Goal: Task Accomplishment & Management: Complete application form

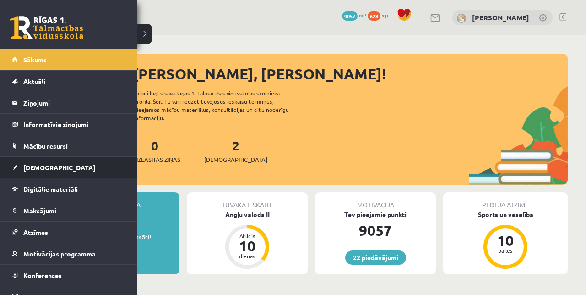
click at [18, 168] on link "[DEMOGRAPHIC_DATA]" at bounding box center [69, 167] width 114 height 21
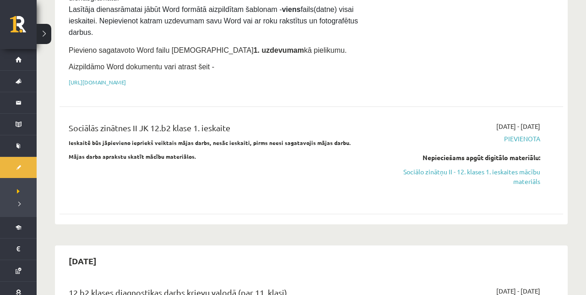
scroll to position [181, 0]
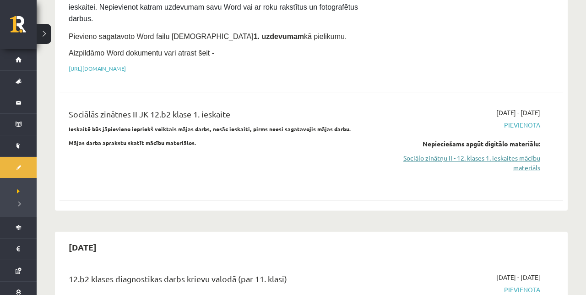
click at [466, 156] on link "Sociālo zinātņu II - 12. klases 1. ieskaites mācību materiāls" at bounding box center [467, 162] width 148 height 19
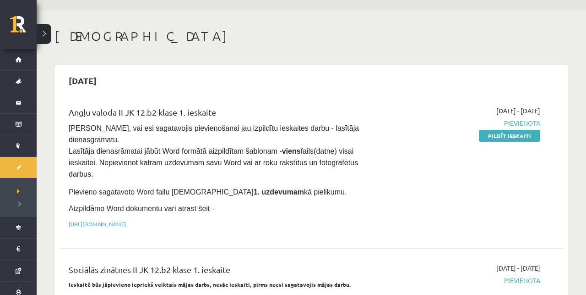
scroll to position [26, 0]
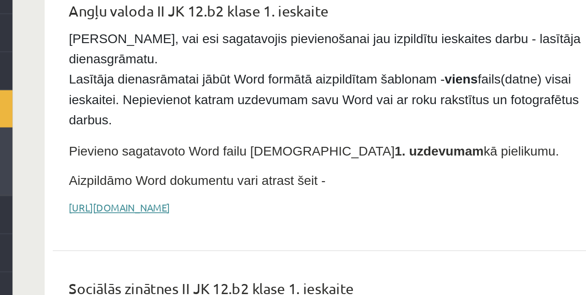
click at [126, 219] on link "https://drive.google.com/drive/folders/1IHE_ip15KOAbO2Se1NDGwZ2e__vlzPUf?usp=sh…" at bounding box center [97, 222] width 57 height 7
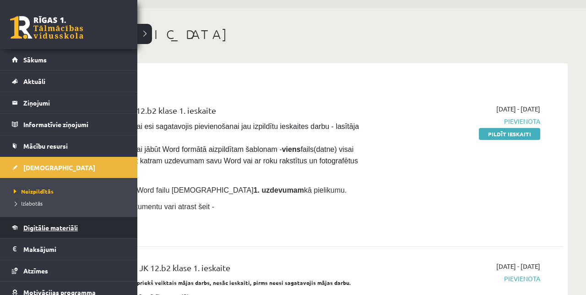
scroll to position [49, 0]
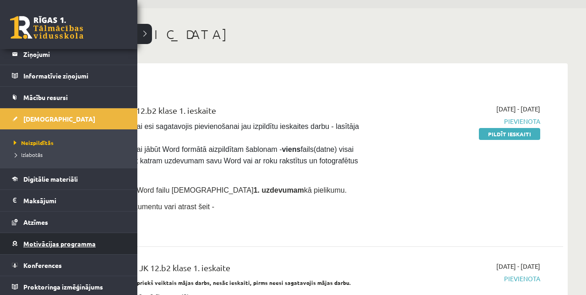
click at [57, 245] on span "Motivācijas programma" at bounding box center [59, 243] width 72 height 8
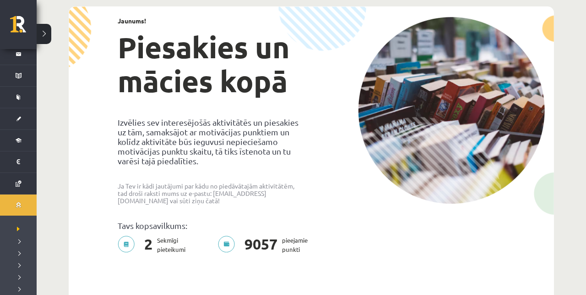
scroll to position [69, 0]
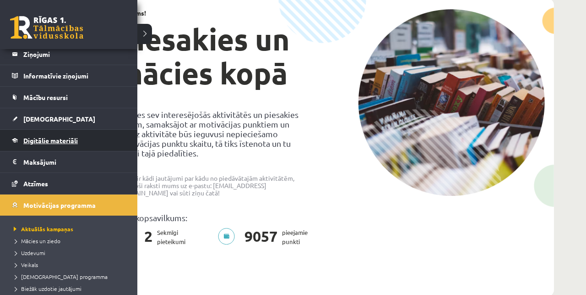
click at [43, 138] on span "Digitālie materiāli" at bounding box center [50, 140] width 55 height 8
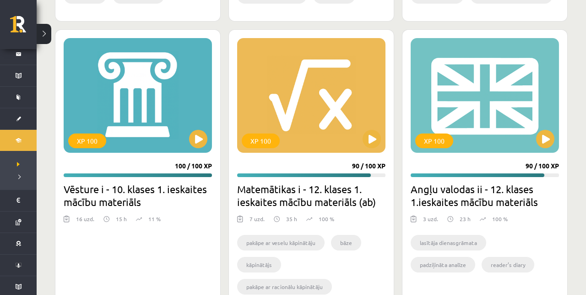
scroll to position [1431, 0]
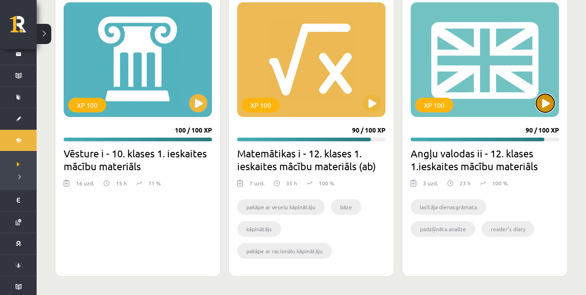
click at [551, 96] on button at bounding box center [546, 103] width 18 height 18
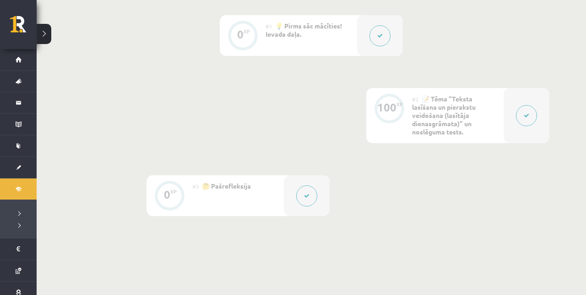
scroll to position [244, 0]
click at [429, 109] on div "#2 📝 Tēma "Teksta lasīšana un pierakstu veidošana (lasītāja dienasgrāmata)" un …" at bounding box center [458, 114] width 92 height 55
click at [520, 119] on button at bounding box center [526, 114] width 21 height 21
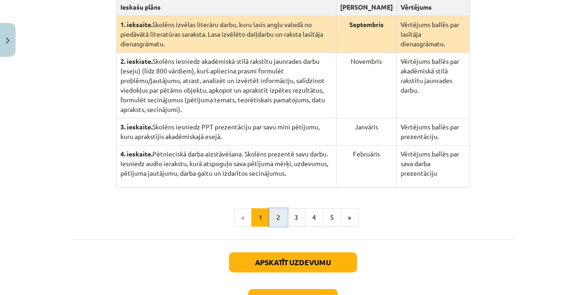
click at [271, 210] on button "2" at bounding box center [278, 217] width 18 height 18
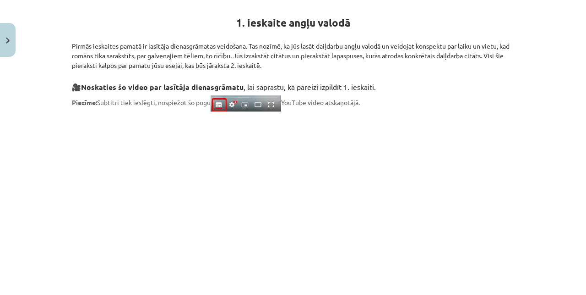
scroll to position [525, 0]
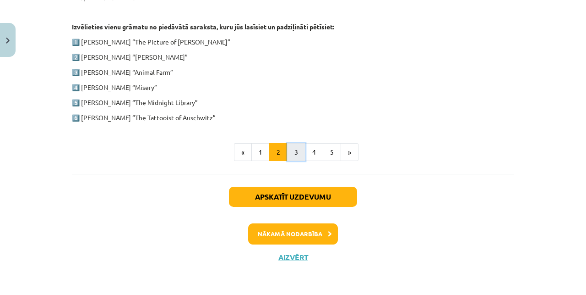
click at [300, 146] on button "3" at bounding box center [296, 152] width 18 height 18
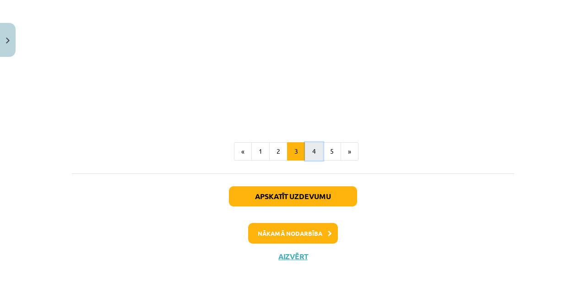
click at [308, 149] on button "4" at bounding box center [314, 151] width 18 height 18
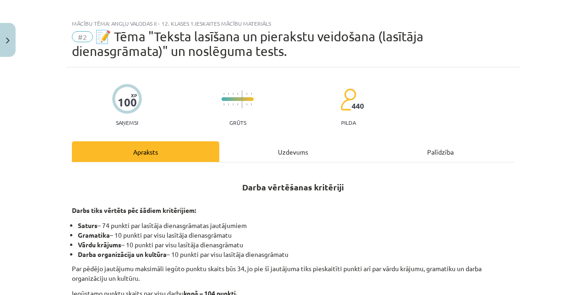
scroll to position [184, 0]
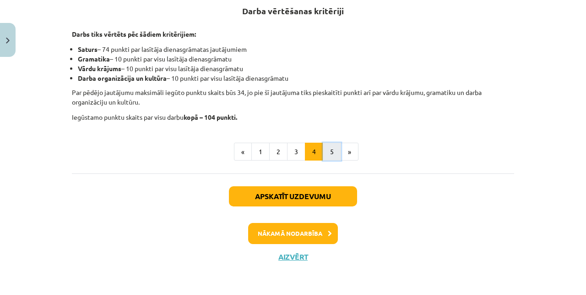
click at [332, 145] on button "5" at bounding box center [332, 151] width 18 height 18
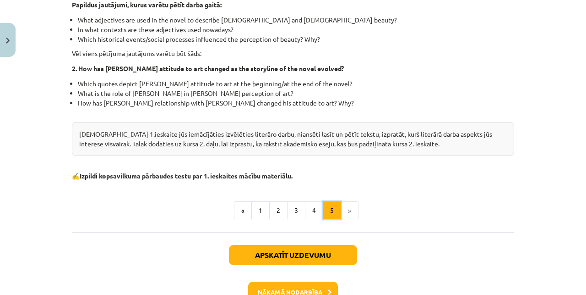
scroll to position [352, 0]
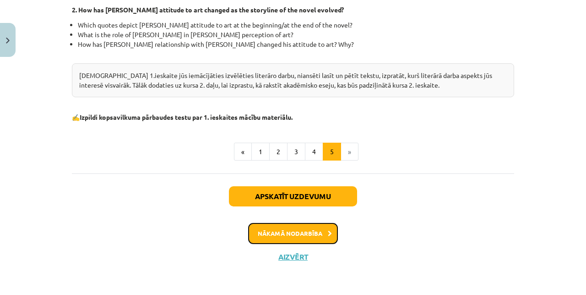
click at [286, 225] on button "Nākamā nodarbība" at bounding box center [293, 233] width 90 height 21
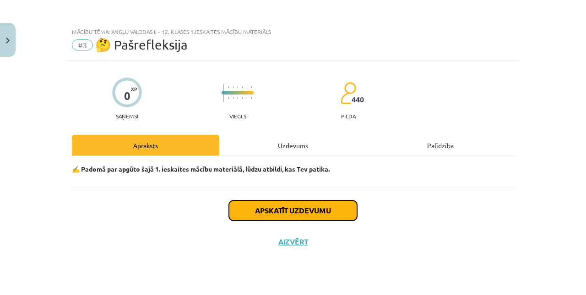
click at [274, 208] on button "Apskatīt uzdevumu" at bounding box center [293, 210] width 128 height 20
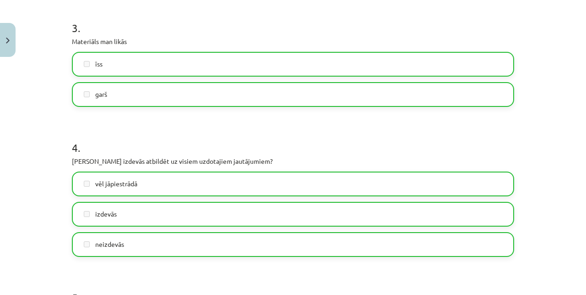
scroll to position [849, 0]
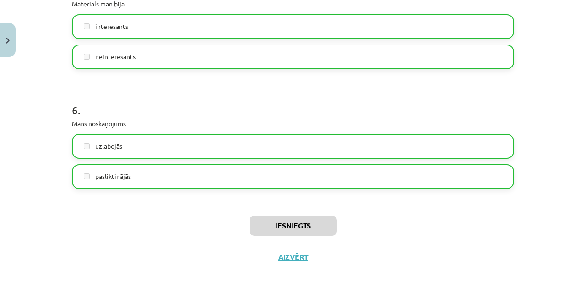
click at [280, 248] on div "Iesniegts Aizvērt" at bounding box center [293, 235] width 443 height 64
click at [280, 257] on button "Aizvērt" at bounding box center [293, 256] width 35 height 9
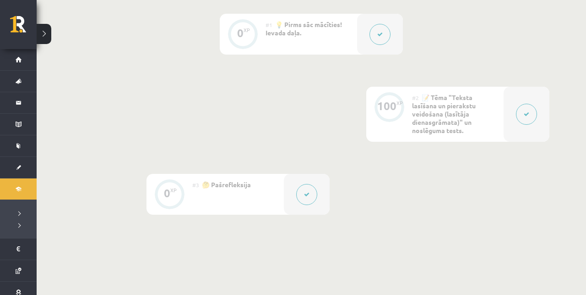
scroll to position [233, 0]
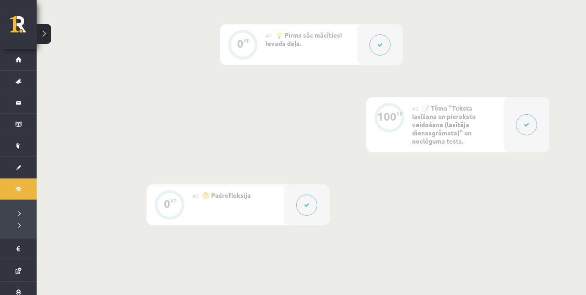
click at [360, 52] on div at bounding box center [380, 44] width 46 height 41
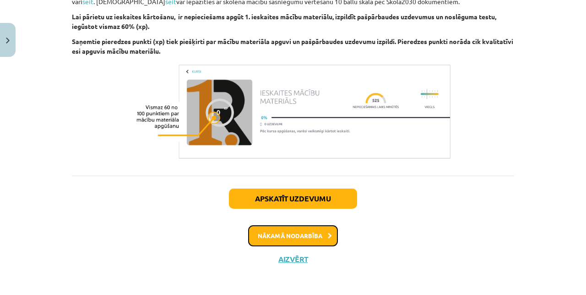
click at [314, 237] on button "Nākamā nodarbība" at bounding box center [293, 235] width 90 height 21
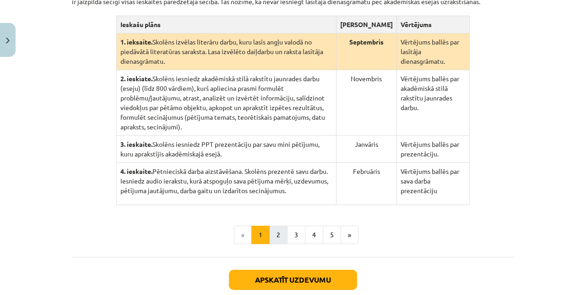
scroll to position [229, 0]
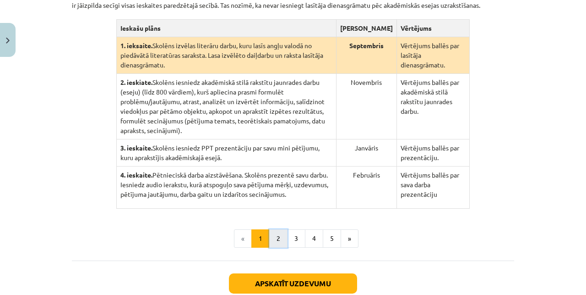
click at [278, 229] on button "2" at bounding box center [278, 238] width 18 height 18
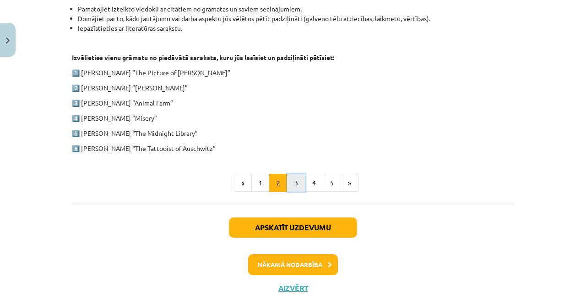
click at [292, 185] on button "3" at bounding box center [296, 183] width 18 height 18
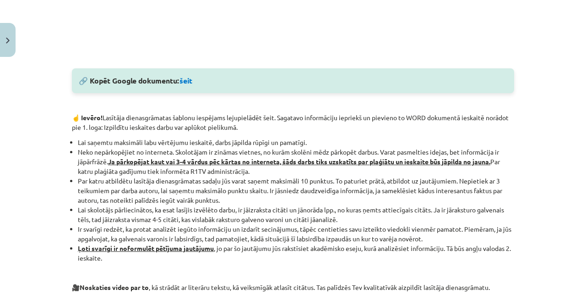
scroll to position [488, 0]
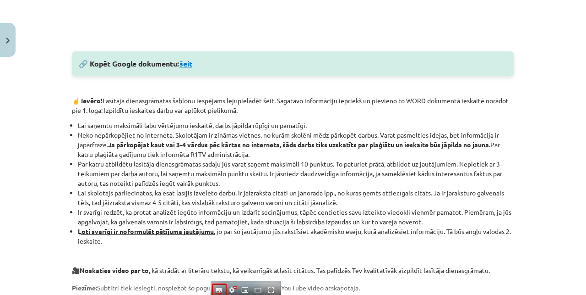
click at [192, 66] on link "šeit" at bounding box center [186, 64] width 13 height 10
click at [19, 45] on div "Mācību tēma: Angļu valodas ii - 12. klases 1.ieskaites mācību materiāls #2 📝 Tē…" at bounding box center [293, 147] width 586 height 295
click at [10, 39] on button "Close" at bounding box center [8, 40] width 16 height 34
click at [20, 21] on div "Mācību tēma: Angļu valodas ii - 12. klases 1.ieskaites mācību materiāls #2 📝 Tē…" at bounding box center [293, 147] width 586 height 295
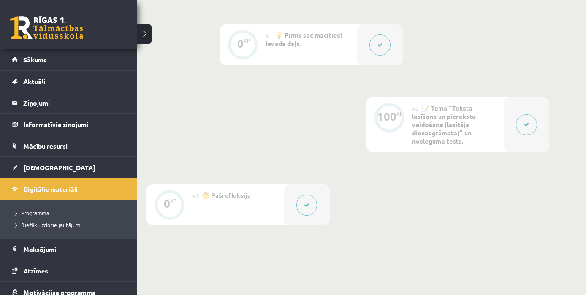
click at [20, 21] on link at bounding box center [46, 27] width 73 height 23
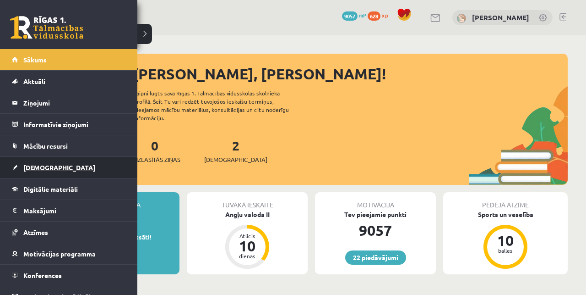
click at [33, 170] on span "[DEMOGRAPHIC_DATA]" at bounding box center [59, 167] width 72 height 8
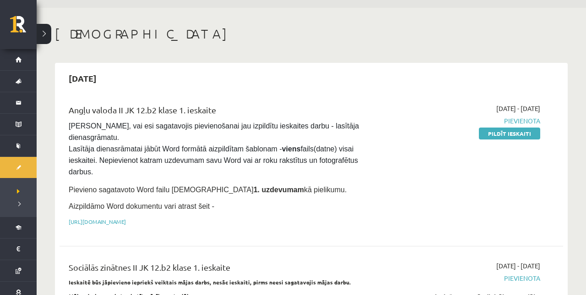
scroll to position [30, 0]
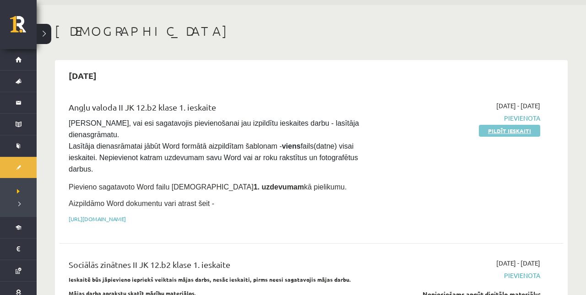
click at [490, 133] on link "Pildīt ieskaiti" at bounding box center [509, 131] width 61 height 12
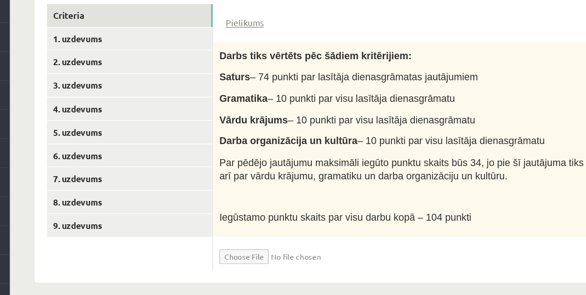
scroll to position [180, 0]
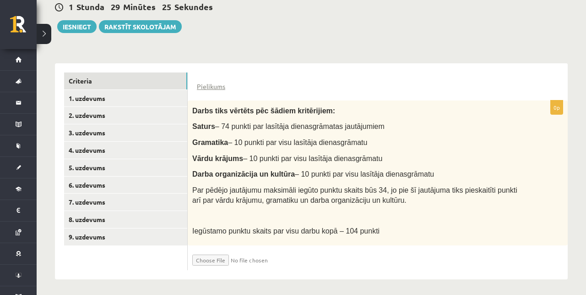
click at [213, 227] on span "Iegūstamo punktu skaits par visu darbu kopā – 104 punkti" at bounding box center [285, 231] width 187 height 8
click at [142, 95] on link "1. uzdevums" at bounding box center [125, 98] width 123 height 17
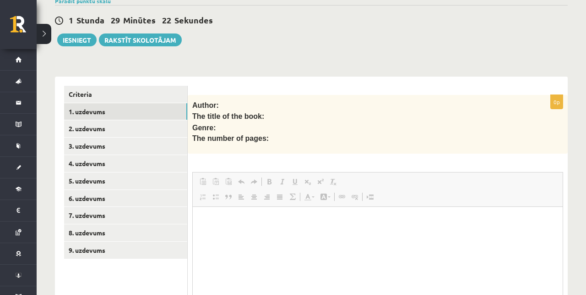
scroll to position [0, 0]
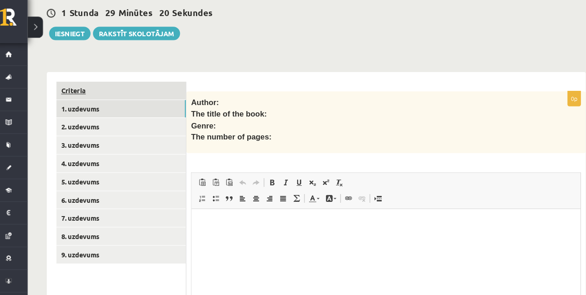
click at [135, 90] on link "Criteria" at bounding box center [125, 94] width 123 height 17
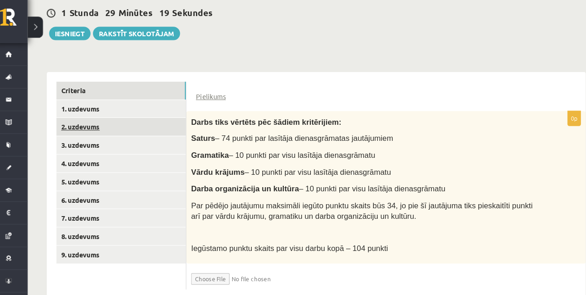
scroll to position [180, 0]
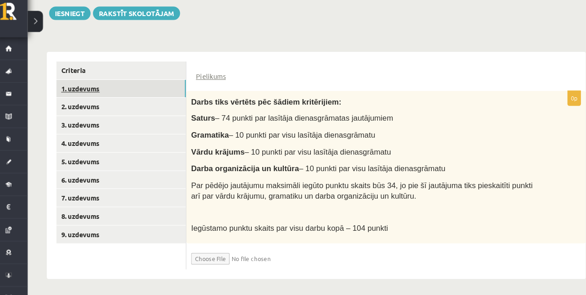
click at [145, 92] on link "1. uzdevums" at bounding box center [125, 97] width 123 height 17
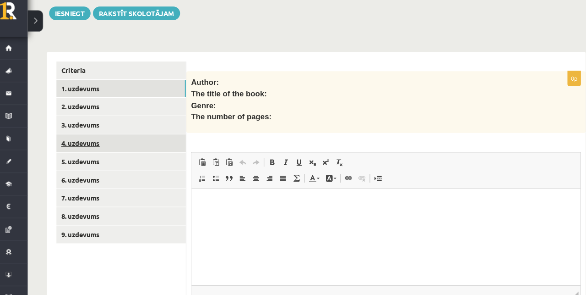
scroll to position [0, 0]
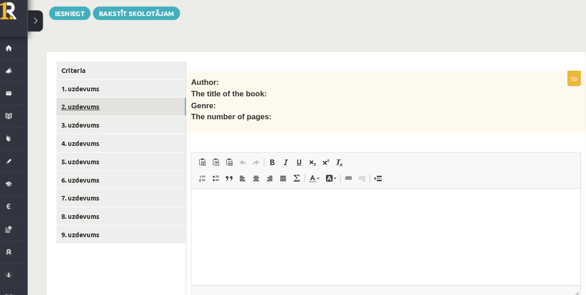
click at [133, 118] on link "2. uzdevums" at bounding box center [125, 115] width 123 height 17
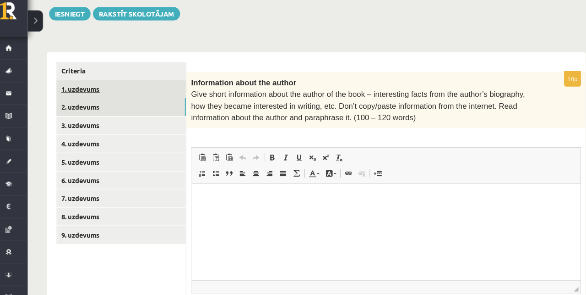
click at [132, 101] on link "1. uzdevums" at bounding box center [125, 98] width 123 height 17
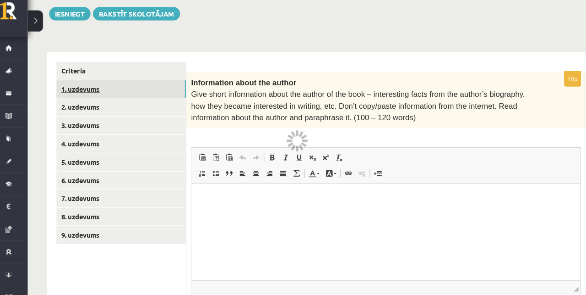
scroll to position [167, 0]
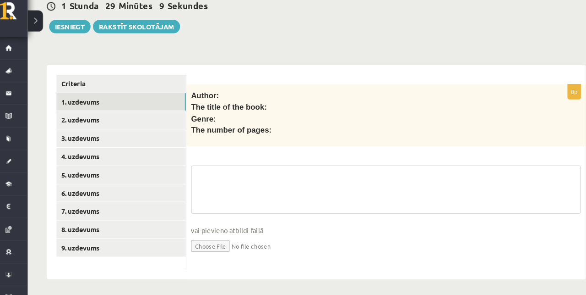
click at [223, 190] on fieldset "vai pievieno atbildi failā Iesniegtā atbilde" at bounding box center [377, 218] width 371 height 94
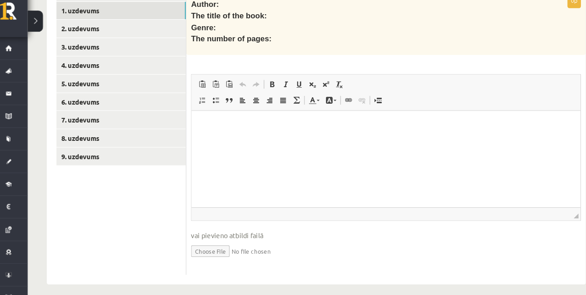
scroll to position [258, 0]
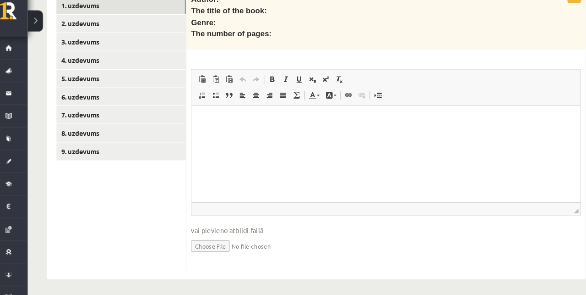
click at [219, 246] on input "file" at bounding box center [377, 247] width 371 height 19
type input "**********"
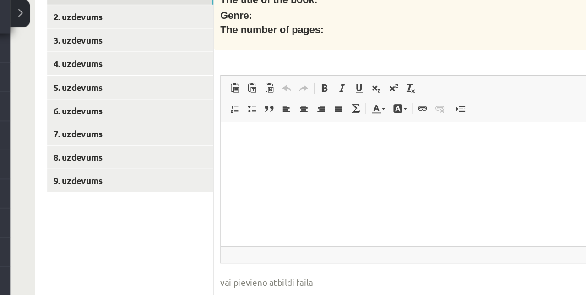
click at [256, 133] on p "Bagātinātā teksta redaktors, wiswyg-editor-user-answer-47433871844240" at bounding box center [406, 136] width 352 height 10
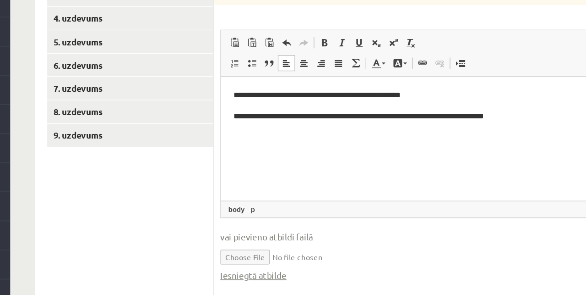
click at [226, 104] on html "**********" at bounding box center [406, 98] width 370 height 43
click at [280, 105] on p "**********" at bounding box center [406, 106] width 352 height 10
click at [311, 107] on p "**********" at bounding box center [406, 106] width 352 height 10
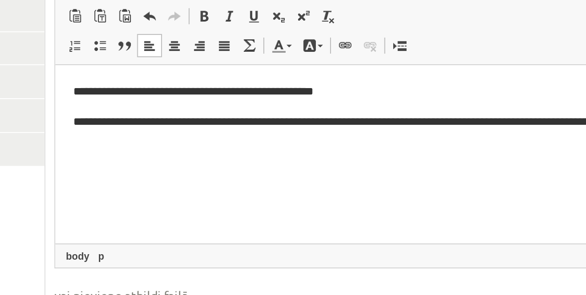
click at [217, 108] on html "**********" at bounding box center [240, 86] width 370 height 43
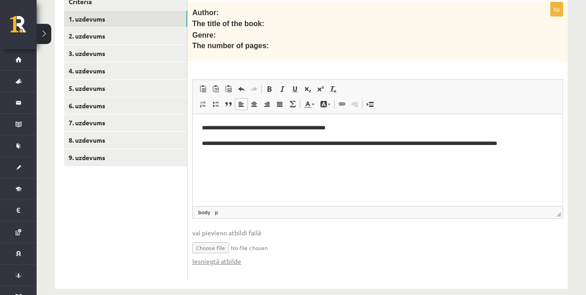
scroll to position [268, 0]
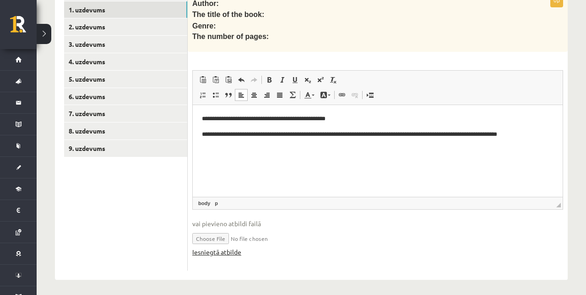
click at [219, 247] on link "Iesniegtā atbilde" at bounding box center [216, 252] width 49 height 10
click at [221, 250] on link "Iesniegtā atbilde" at bounding box center [216, 252] width 49 height 10
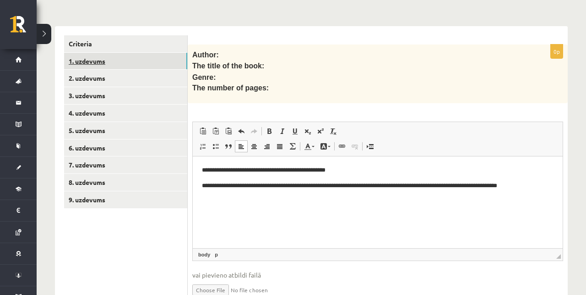
scroll to position [205, 0]
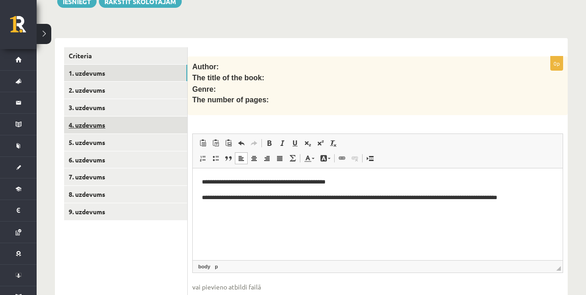
click at [148, 124] on link "4. uzdevums" at bounding box center [125, 124] width 123 height 17
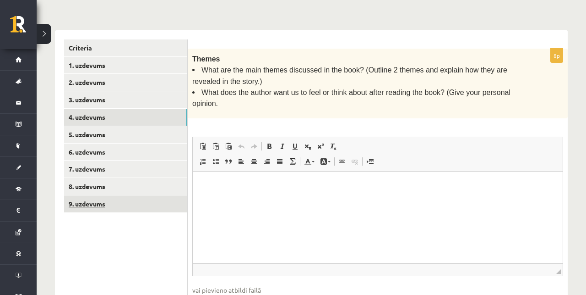
scroll to position [0, 0]
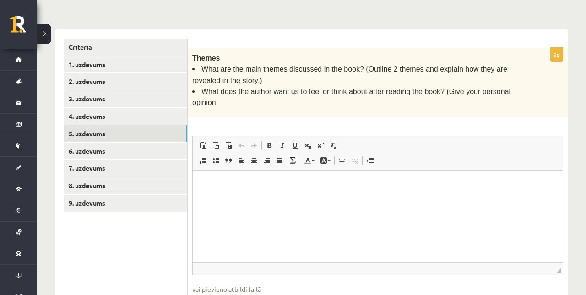
click at [145, 131] on link "5. uzdevums" at bounding box center [125, 133] width 123 height 17
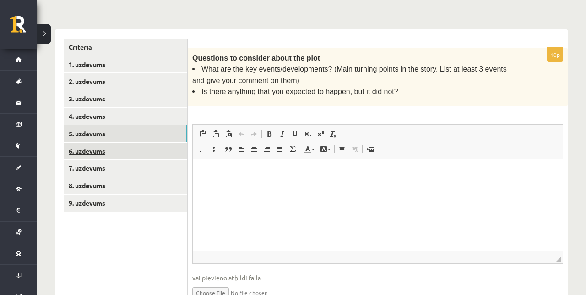
click at [145, 198] on link "9. uzdevums" at bounding box center [125, 202] width 123 height 17
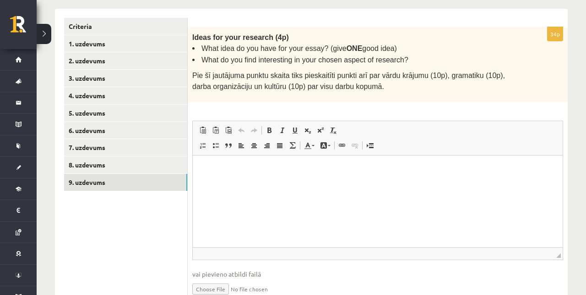
scroll to position [236, 0]
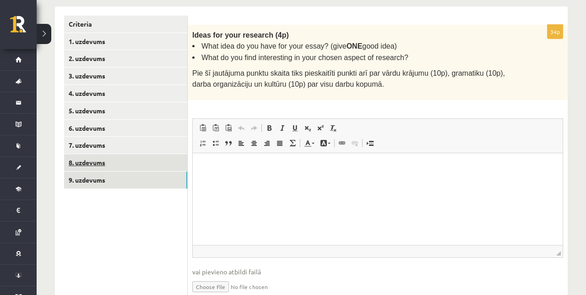
click at [129, 165] on link "8. uzdevums" at bounding box center [125, 162] width 123 height 17
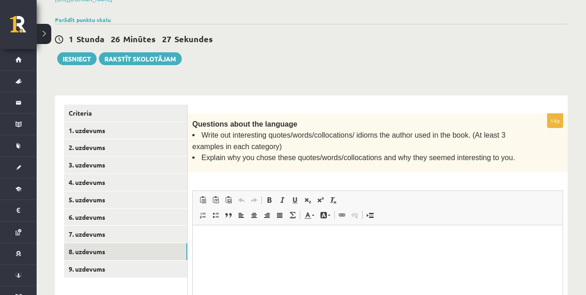
scroll to position [79, 0]
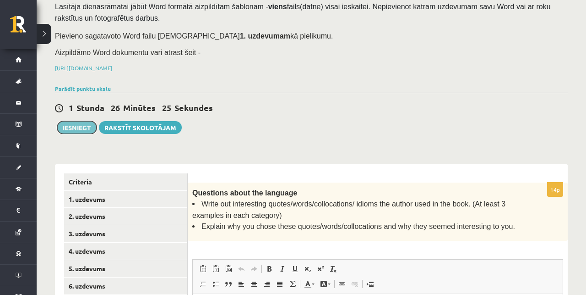
click at [82, 121] on button "Iesniegt" at bounding box center [76, 127] width 39 height 13
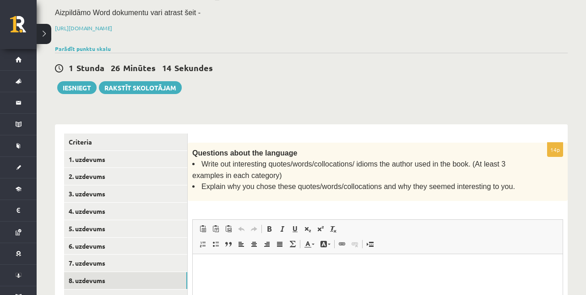
scroll to position [135, 0]
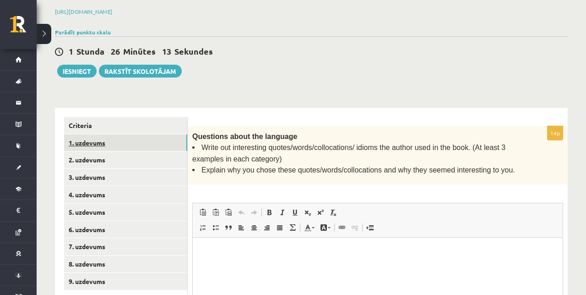
click at [145, 137] on link "1. uzdevums" at bounding box center [125, 142] width 123 height 17
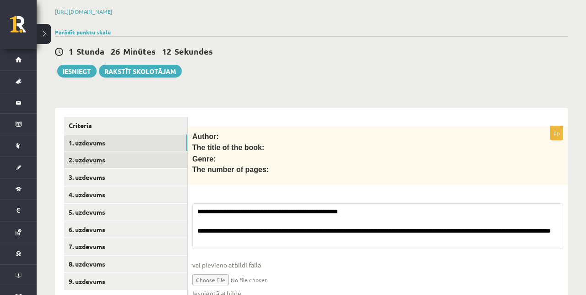
click at [155, 160] on link "2. uzdevums" at bounding box center [125, 159] width 123 height 17
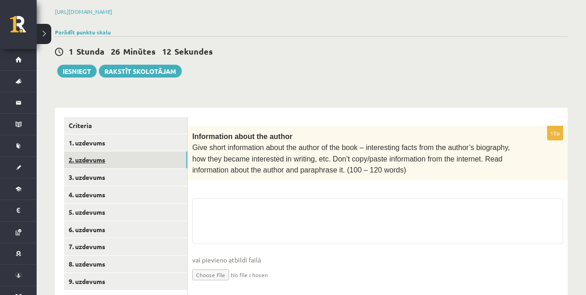
scroll to position [138, 0]
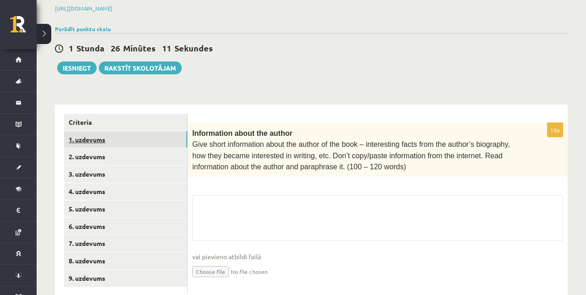
click at [150, 137] on link "1. uzdevums" at bounding box center [125, 139] width 123 height 17
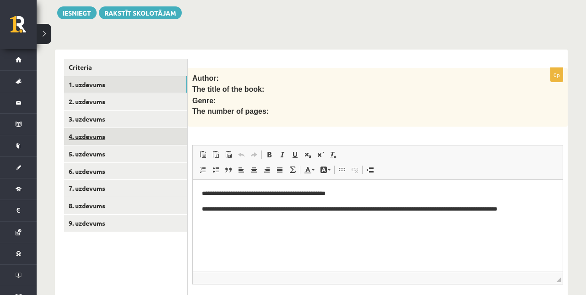
scroll to position [191, 0]
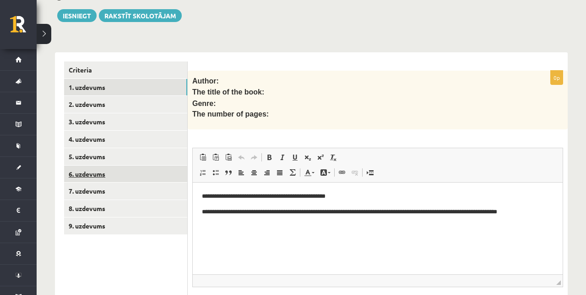
click at [115, 173] on link "6. uzdevums" at bounding box center [125, 173] width 123 height 17
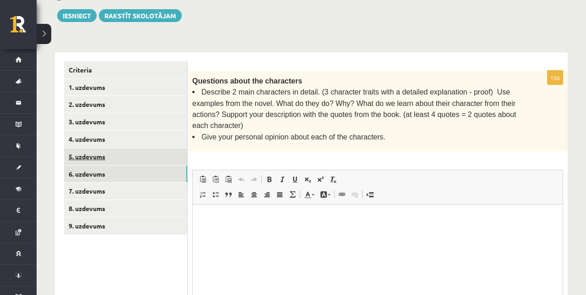
scroll to position [0, 0]
click at [123, 152] on link "5. uzdevums" at bounding box center [125, 156] width 123 height 17
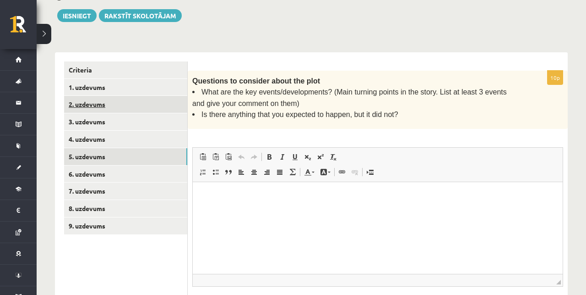
click at [135, 105] on link "2. uzdevums" at bounding box center [125, 104] width 123 height 17
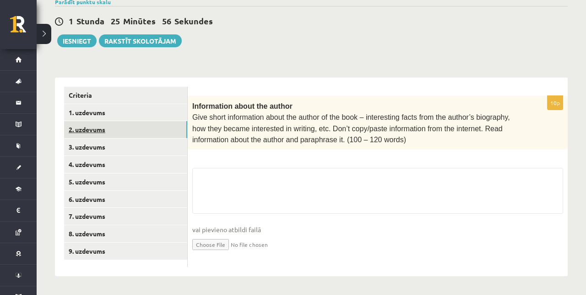
scroll to position [161, 0]
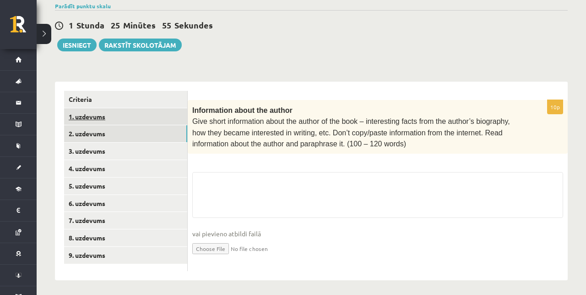
click at [132, 113] on link "1. uzdevums" at bounding box center [125, 116] width 123 height 17
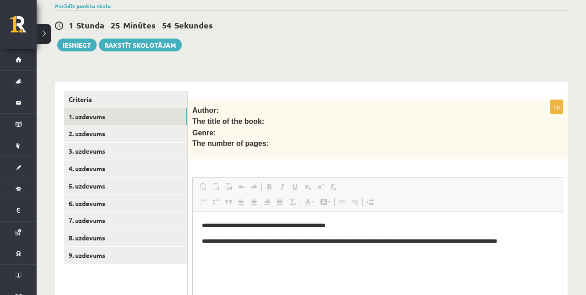
scroll to position [0, 0]
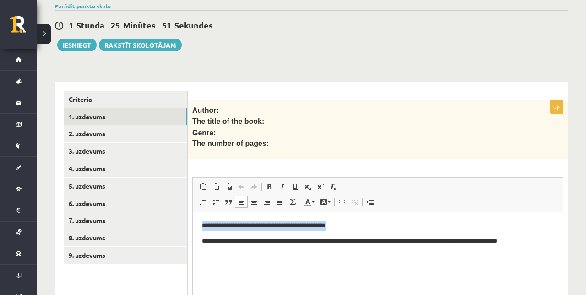
drag, startPoint x: 201, startPoint y: 225, endPoint x: 361, endPoint y: 228, distance: 160.8
click at [361, 228] on html "**********" at bounding box center [378, 233] width 370 height 43
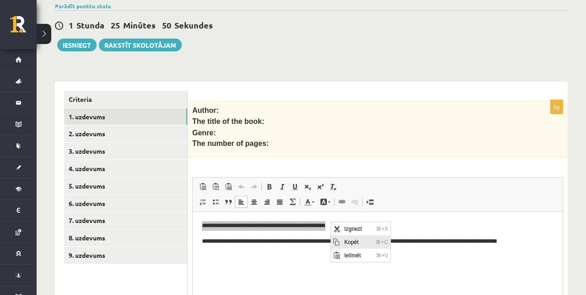
click at [357, 245] on span "Kopēt" at bounding box center [357, 241] width 31 height 13
copy p "**********"
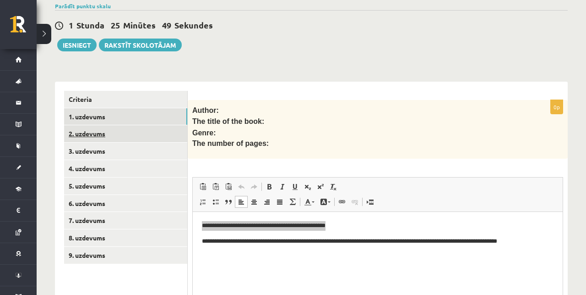
click at [117, 126] on link "2. uzdevums" at bounding box center [125, 133] width 123 height 17
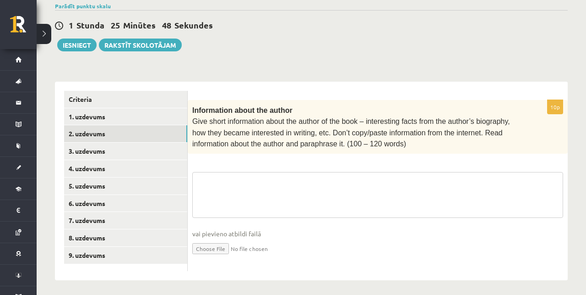
click at [225, 176] on textarea at bounding box center [377, 195] width 371 height 46
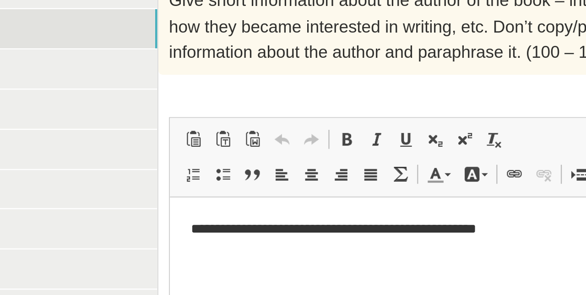
click at [188, 209] on p "**********" at bounding box center [355, 212] width 352 height 10
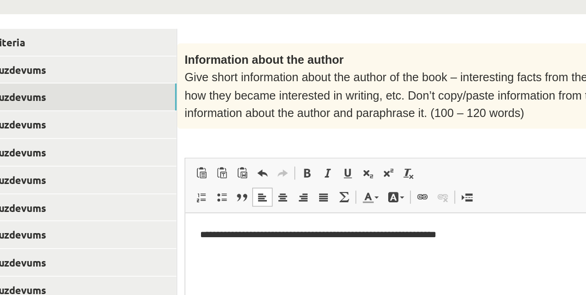
click at [276, 227] on p "**********" at bounding box center [371, 227] width 352 height 10
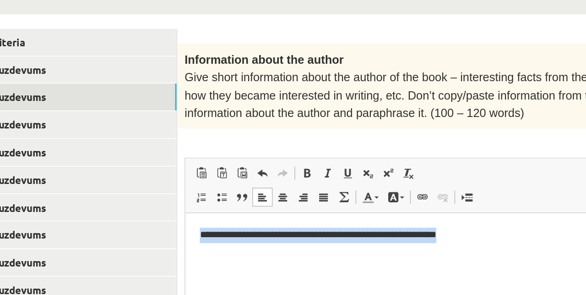
click at [276, 227] on p "**********" at bounding box center [371, 227] width 352 height 10
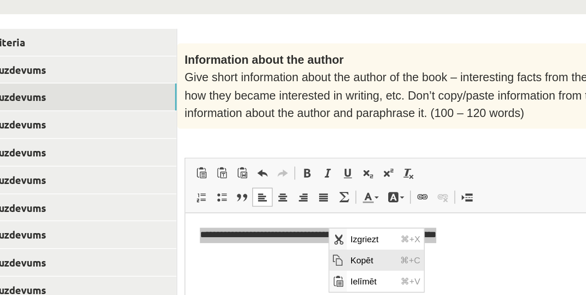
click at [345, 245] on span "Kopēt" at bounding box center [355, 247] width 31 height 13
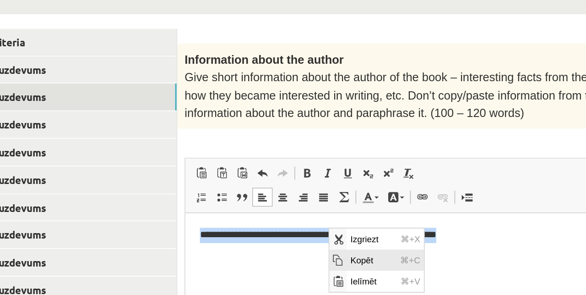
copy p "**********"
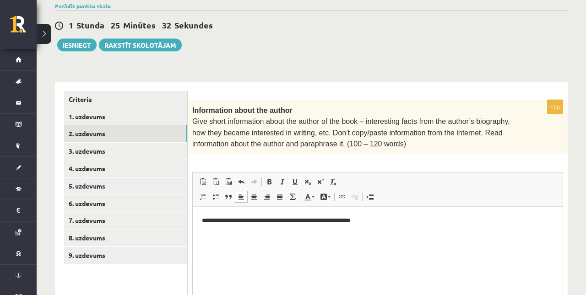
click at [246, 229] on html "**********" at bounding box center [378, 221] width 370 height 28
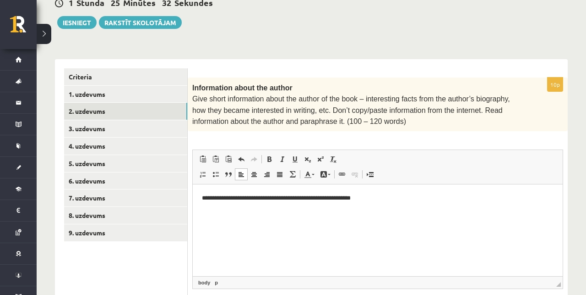
scroll to position [185, 0]
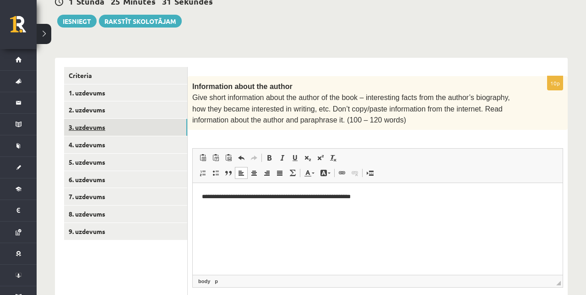
click at [115, 119] on link "3. uzdevums" at bounding box center [125, 127] width 123 height 17
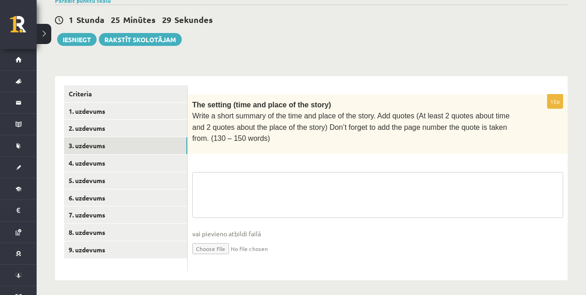
click at [233, 193] on textarea at bounding box center [377, 195] width 371 height 46
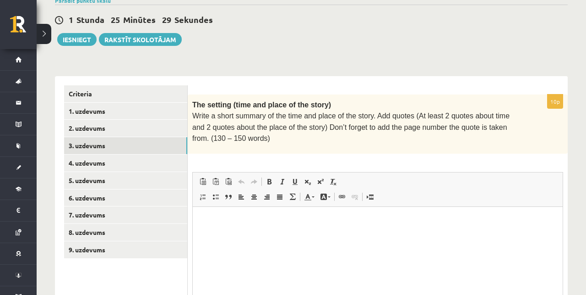
scroll to position [0, 0]
click at [212, 212] on html at bounding box center [378, 221] width 370 height 28
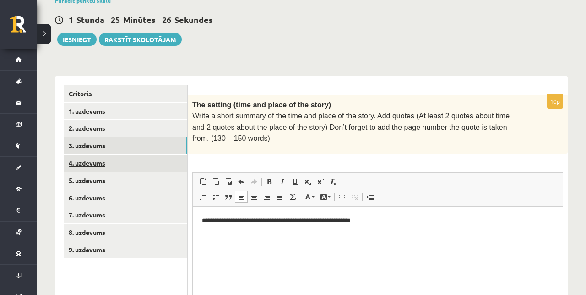
click at [142, 159] on link "4. uzdevums" at bounding box center [125, 162] width 123 height 17
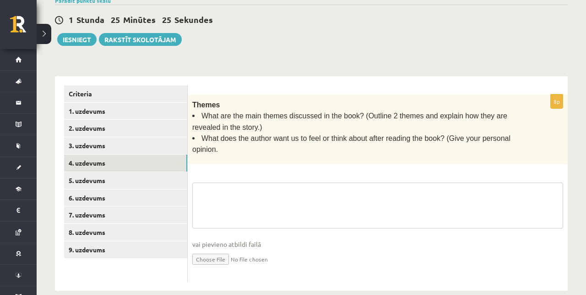
click at [225, 187] on textarea at bounding box center [377, 205] width 371 height 46
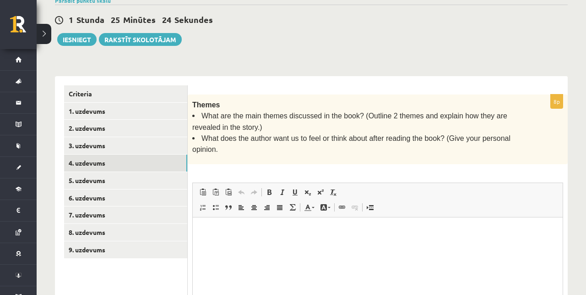
click at [210, 233] on p "Bagātinātā teksta redaktors, wiswyg-editor-user-answer-47434014201600" at bounding box center [378, 231] width 352 height 10
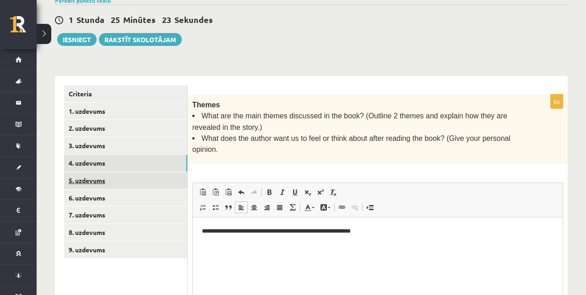
click at [143, 174] on link "5. uzdevums" at bounding box center [125, 180] width 123 height 17
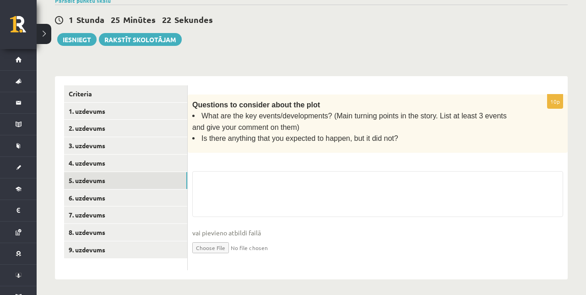
scroll to position [166, 0]
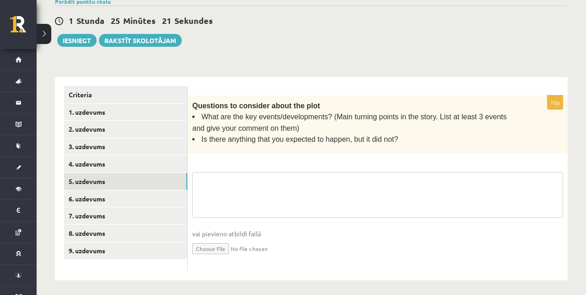
click at [201, 182] on fieldset "vai pievieno atbildi failā Iesniegtā atbilde" at bounding box center [377, 219] width 371 height 94
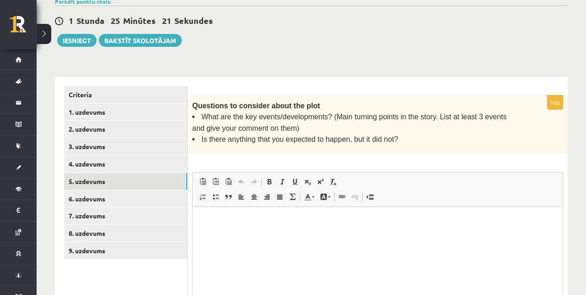
scroll to position [0, 0]
click at [214, 224] on p "Bagātinātā teksta redaktors, wiswyg-editor-user-answer-47433901322200" at bounding box center [378, 221] width 352 height 10
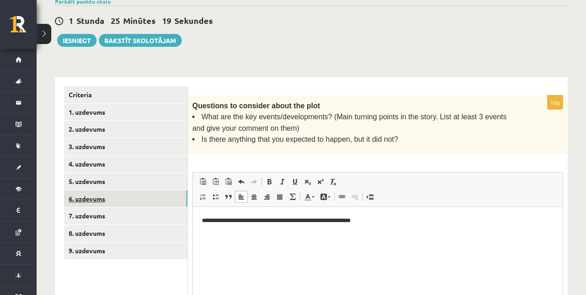
click at [155, 198] on link "6. uzdevums" at bounding box center [125, 198] width 123 height 17
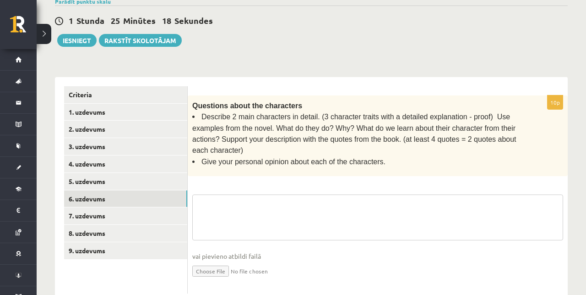
click at [217, 210] on textarea at bounding box center [377, 217] width 371 height 46
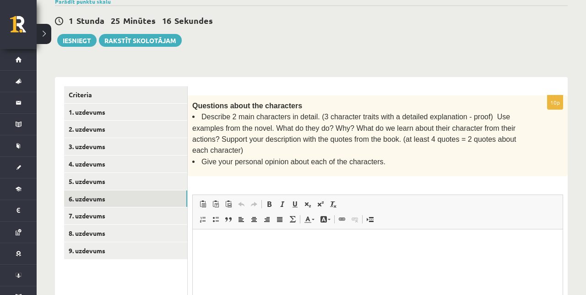
click at [217, 234] on html at bounding box center [378, 243] width 370 height 28
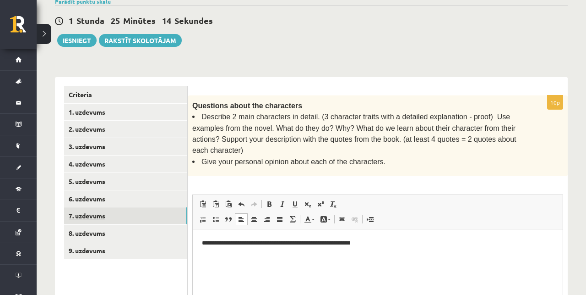
click at [142, 217] on link "7. uzdevums" at bounding box center [125, 215] width 123 height 17
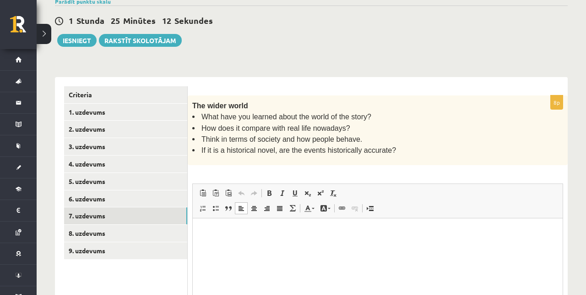
click at [218, 241] on html at bounding box center [378, 232] width 370 height 28
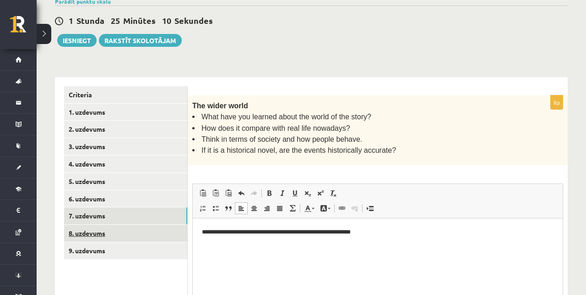
click at [138, 226] on link "8. uzdevums" at bounding box center [125, 233] width 123 height 17
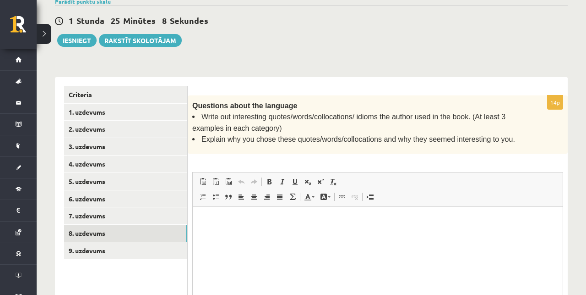
click at [214, 227] on html at bounding box center [378, 221] width 370 height 28
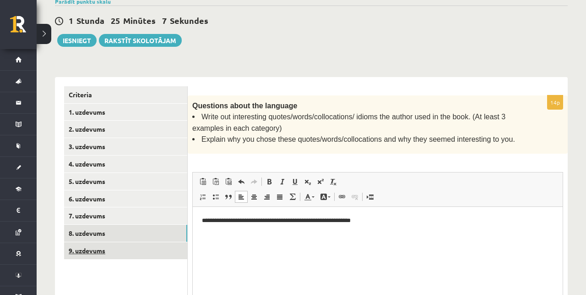
click at [149, 252] on link "9. uzdevums" at bounding box center [125, 250] width 123 height 17
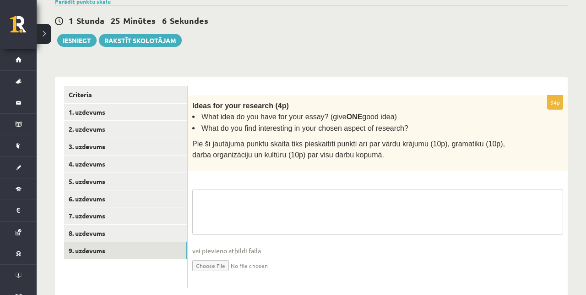
click at [235, 201] on textarea at bounding box center [377, 212] width 371 height 46
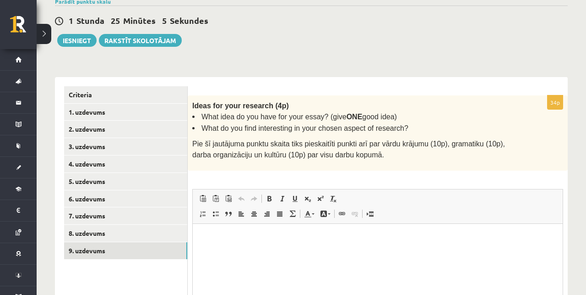
click at [219, 247] on html at bounding box center [378, 237] width 370 height 28
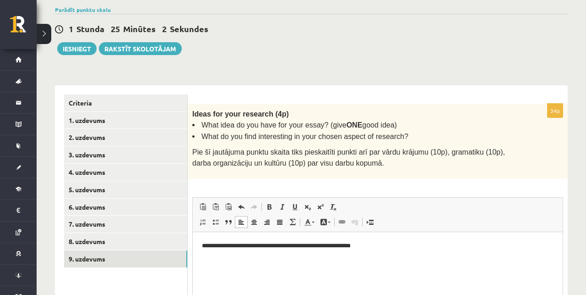
scroll to position [151, 0]
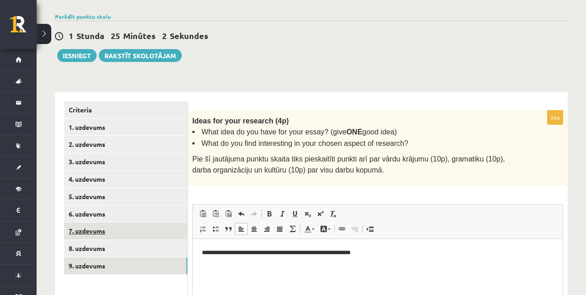
click at [128, 222] on link "7. uzdevums" at bounding box center [125, 230] width 123 height 17
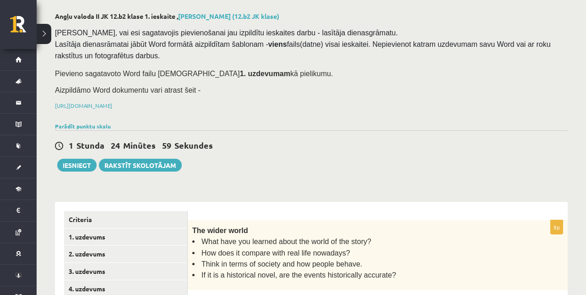
scroll to position [0, 0]
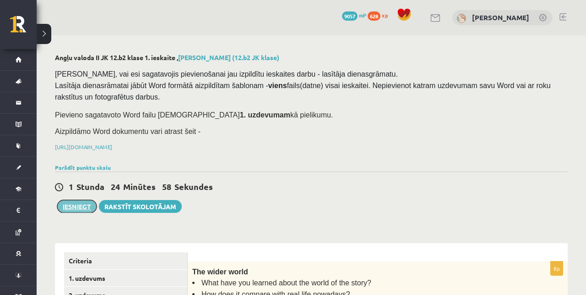
click at [79, 200] on button "Iesniegt" at bounding box center [76, 206] width 39 height 13
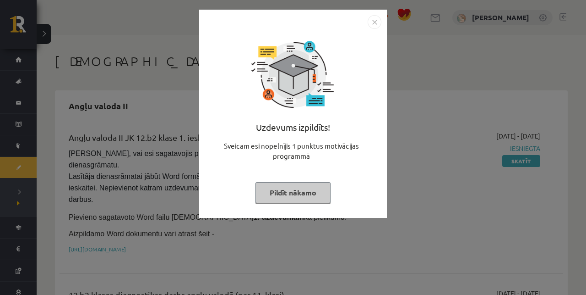
click at [290, 190] on button "Pildīt nākamo" at bounding box center [293, 192] width 75 height 21
